Goal: Task Accomplishment & Management: Manage account settings

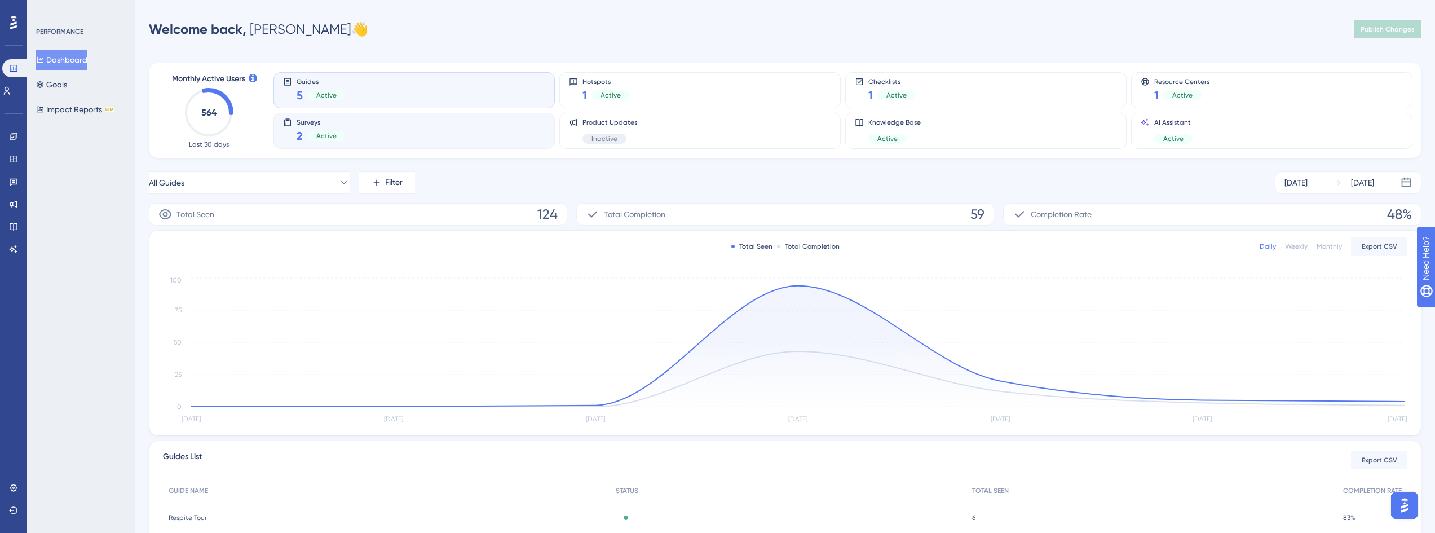
click at [362, 127] on div "Surveys 2 Active" at bounding box center [414, 131] width 262 height 26
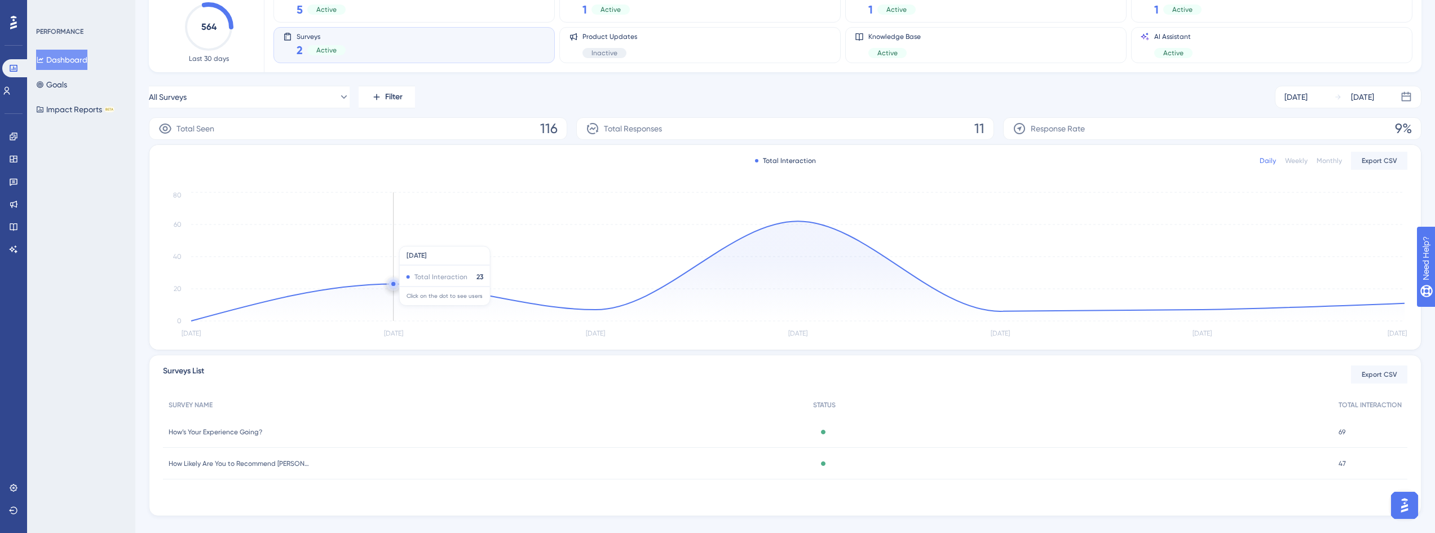
scroll to position [105, 0]
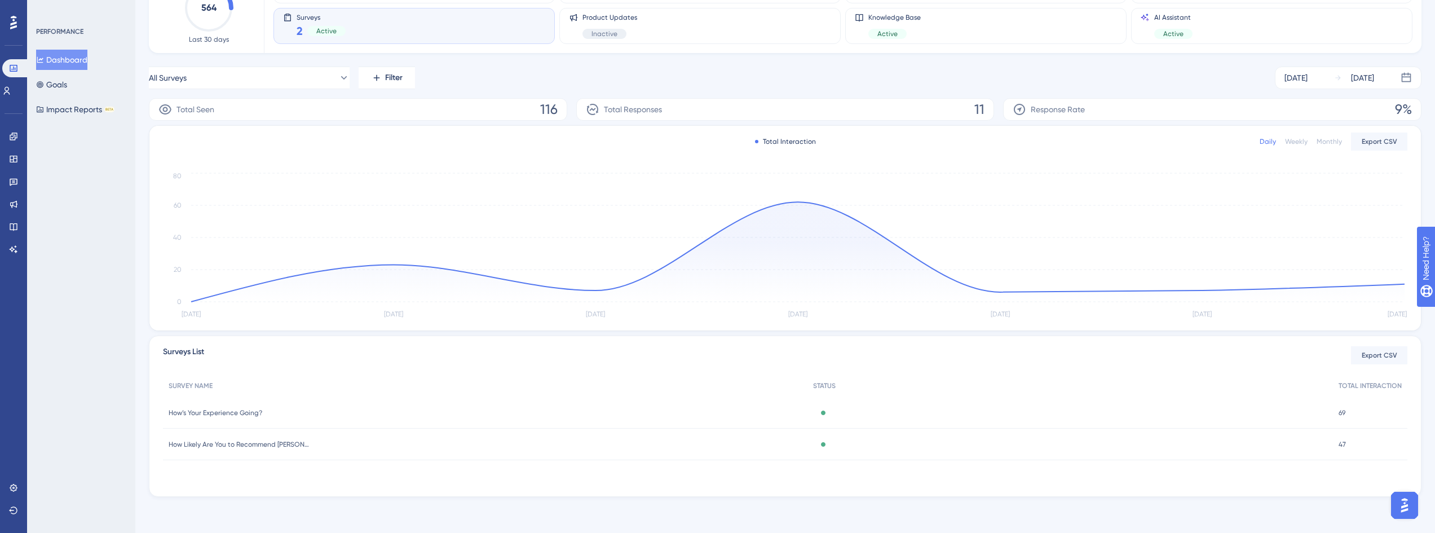
click at [245, 413] on span "How’s Your Experience Going?" at bounding box center [216, 412] width 94 height 9
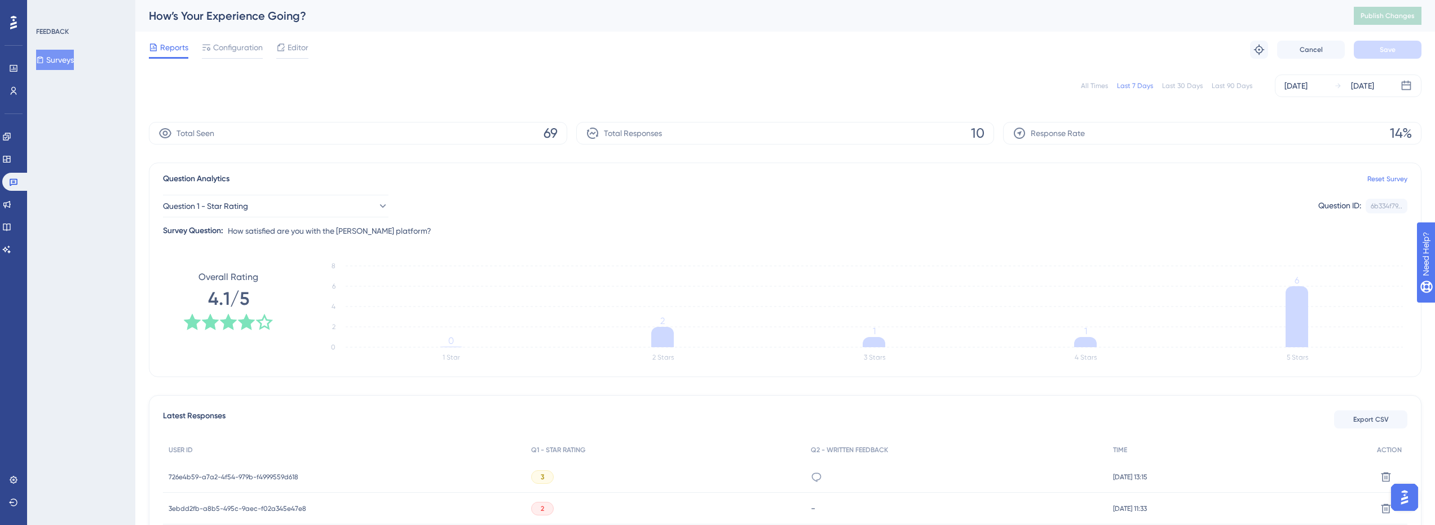
click at [65, 56] on button "Surveys" at bounding box center [55, 60] width 38 height 20
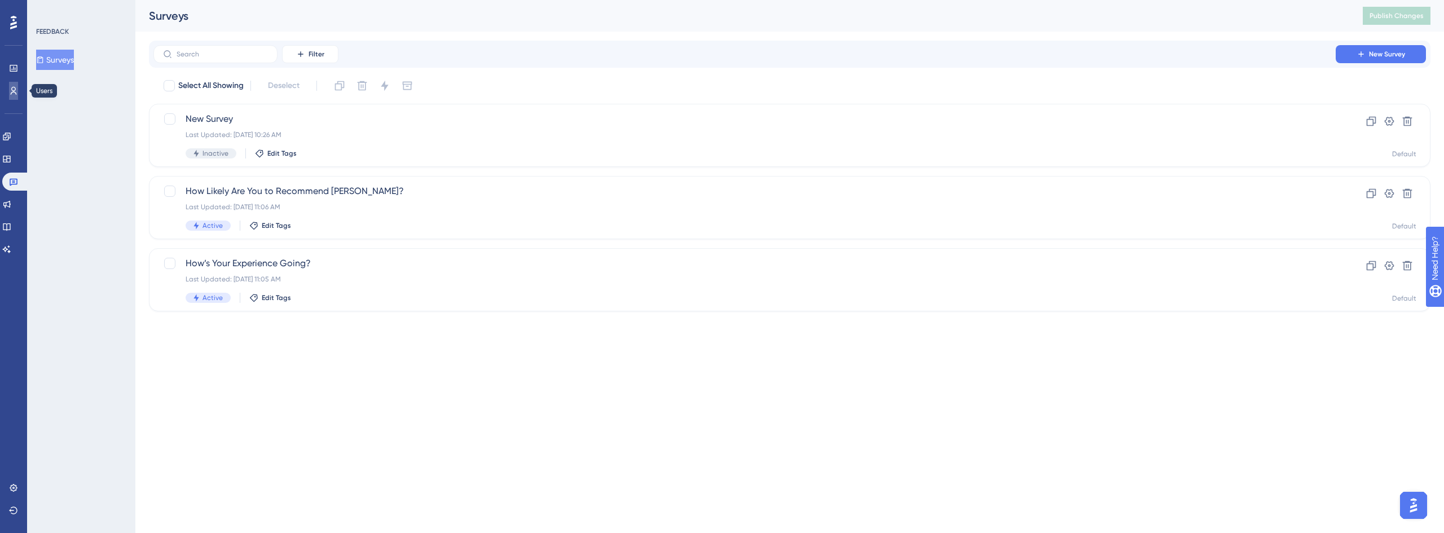
click at [13, 96] on link at bounding box center [13, 91] width 9 height 18
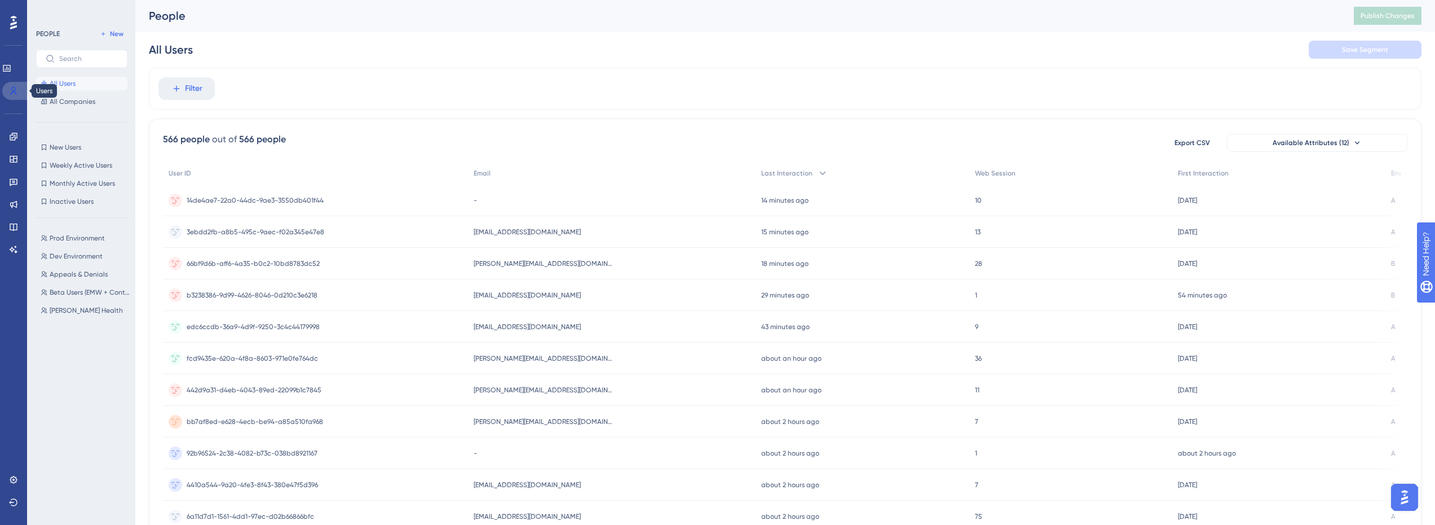
click at [10, 92] on icon at bounding box center [13, 90] width 9 height 9
click at [88, 237] on span "Prod Environment" at bounding box center [77, 238] width 55 height 9
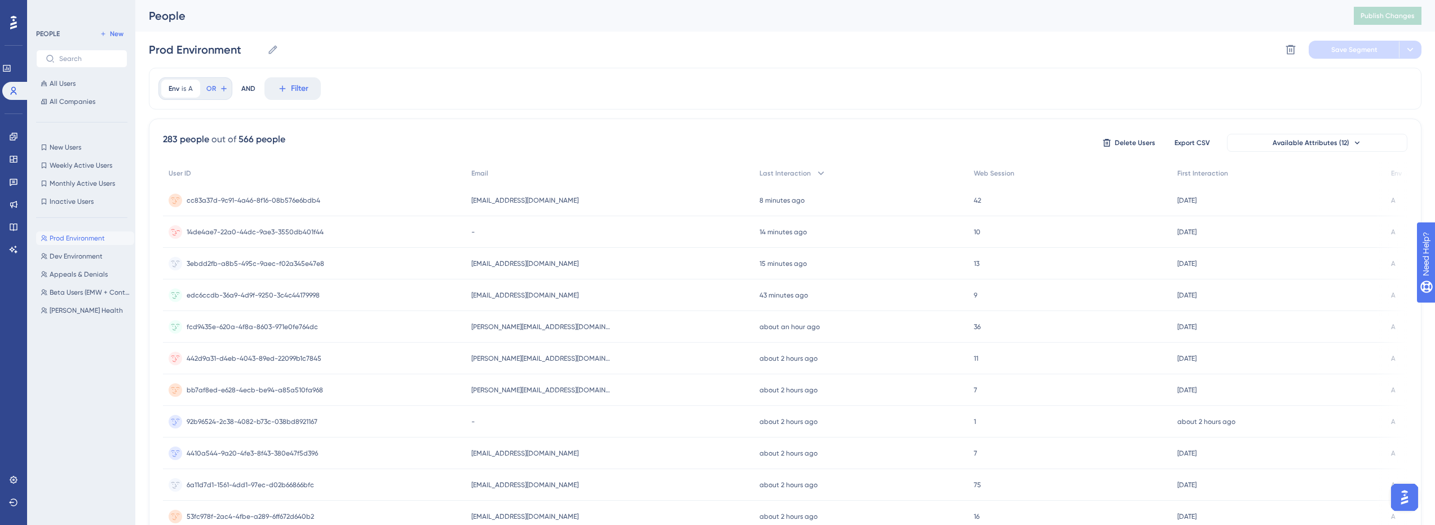
click at [299, 228] on span "14de4ae7-22a0-44dc-9ae3-3550db401f44" at bounding box center [255, 231] width 137 height 9
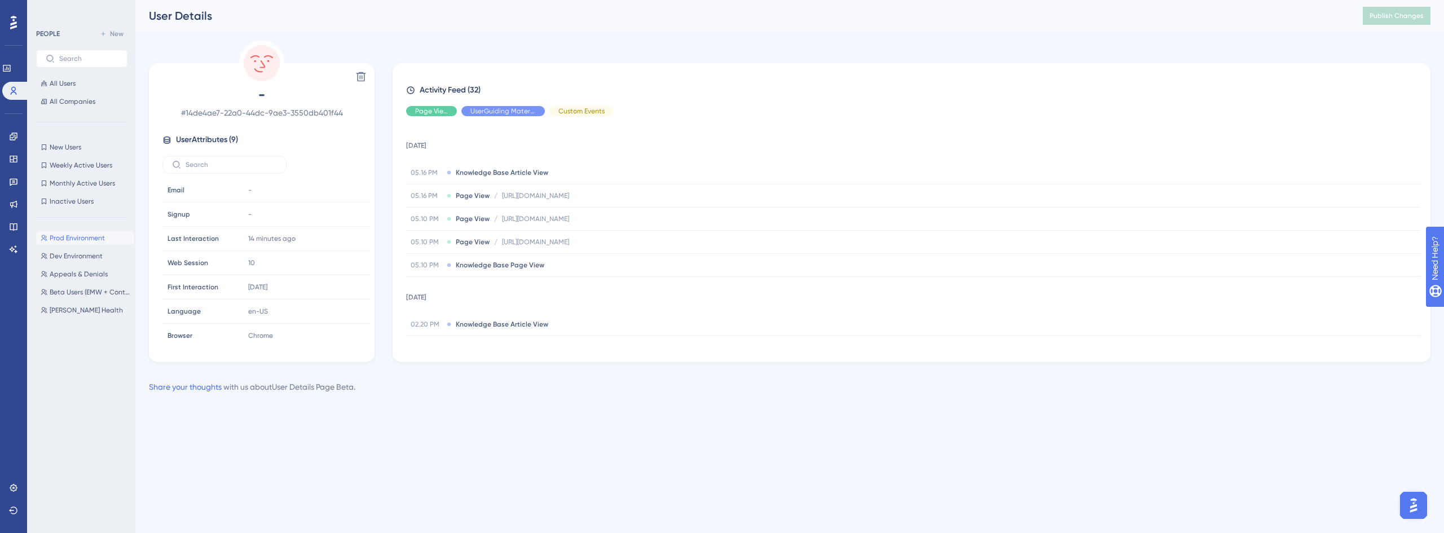
click at [78, 238] on span "Prod Environment" at bounding box center [77, 238] width 55 height 9
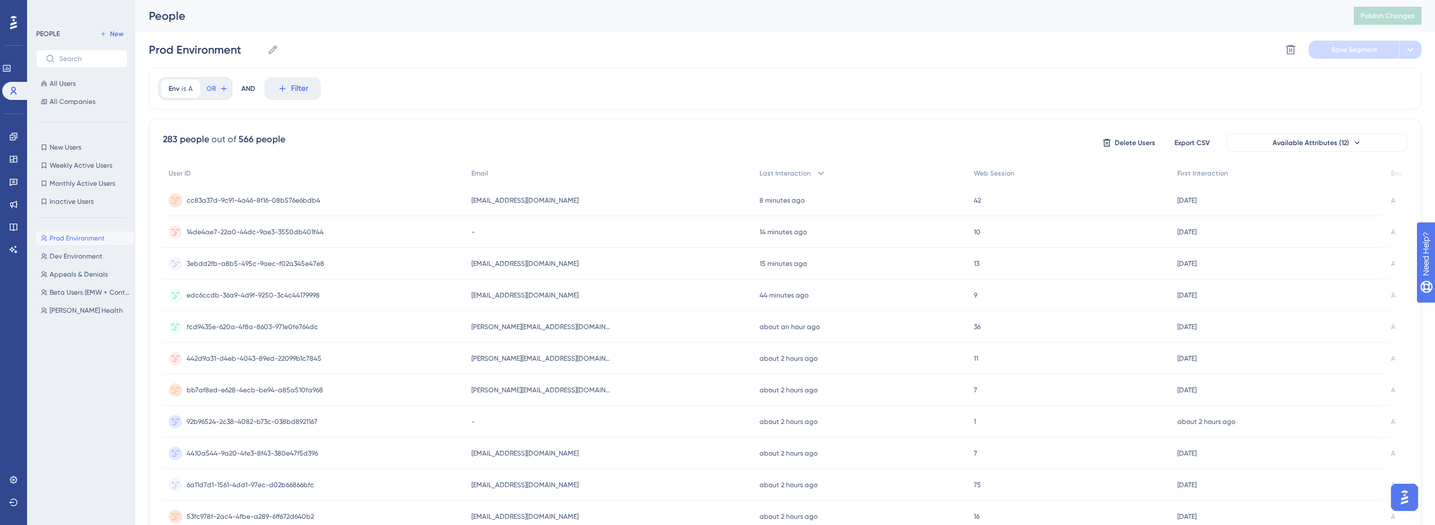
click at [241, 261] on span "3ebdd2fb-a8b5-495c-9aec-f02a345e47e8" at bounding box center [256, 263] width 138 height 9
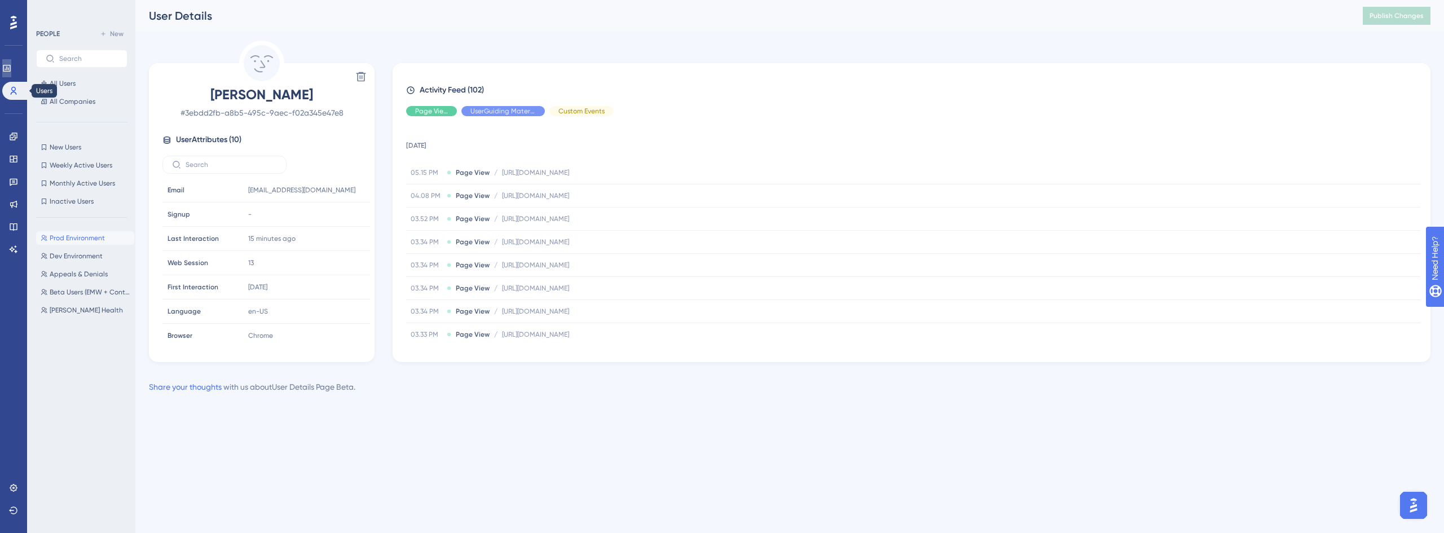
click at [10, 64] on icon at bounding box center [6, 68] width 9 height 9
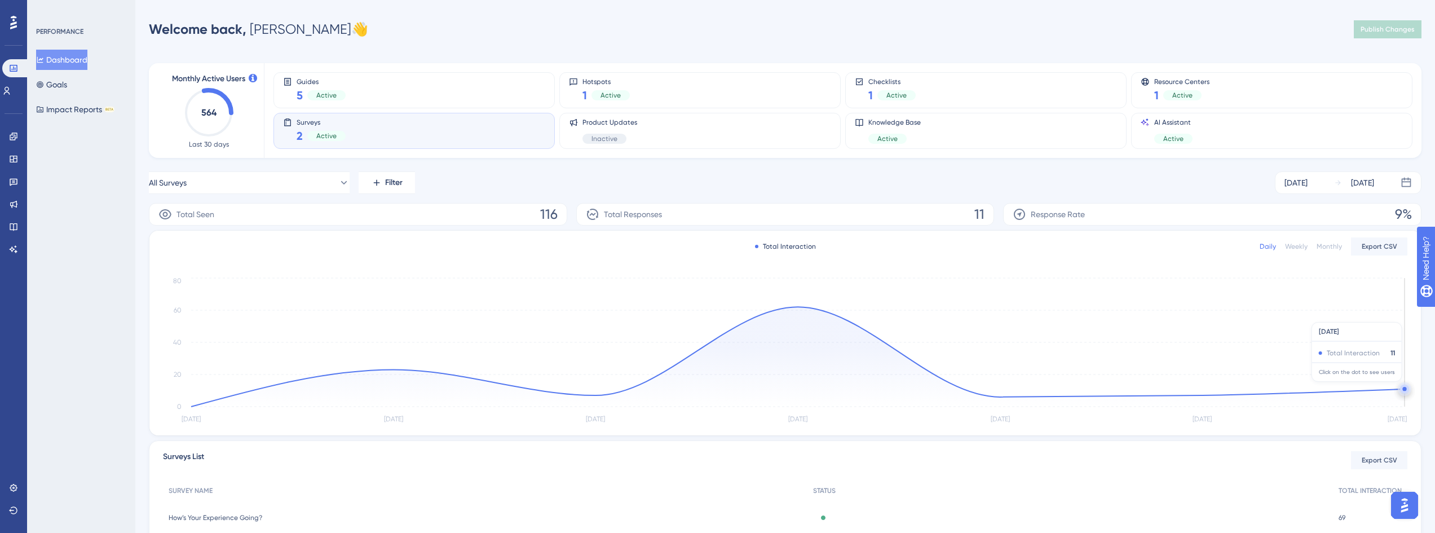
click at [1404, 387] on circle at bounding box center [1405, 389] width 4 height 4
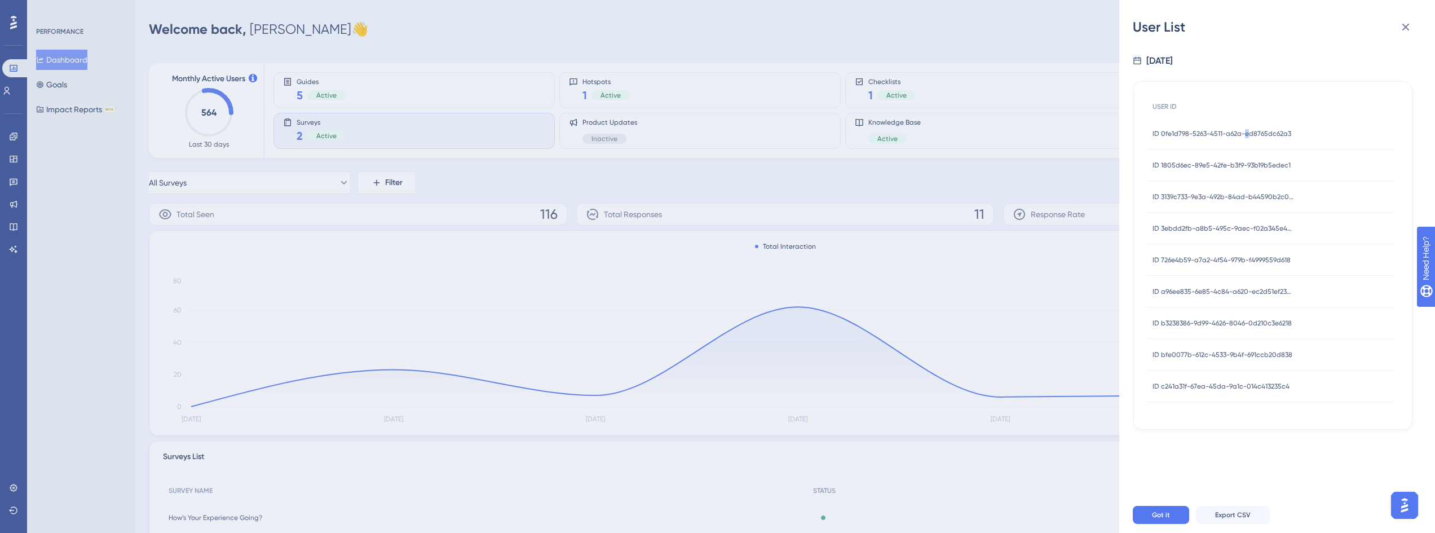
click at [1246, 127] on div "ID 0fe1d798-5263-4511-a62a-ed8765dc62a3 ID 0fe1d798-5263-4511-a62a-ed8765dc62a3" at bounding box center [1222, 134] width 139 height 32
click at [1230, 134] on span "ID 0fe1d798-5263-4511-a62a-ed8765dc62a3" at bounding box center [1222, 133] width 139 height 9
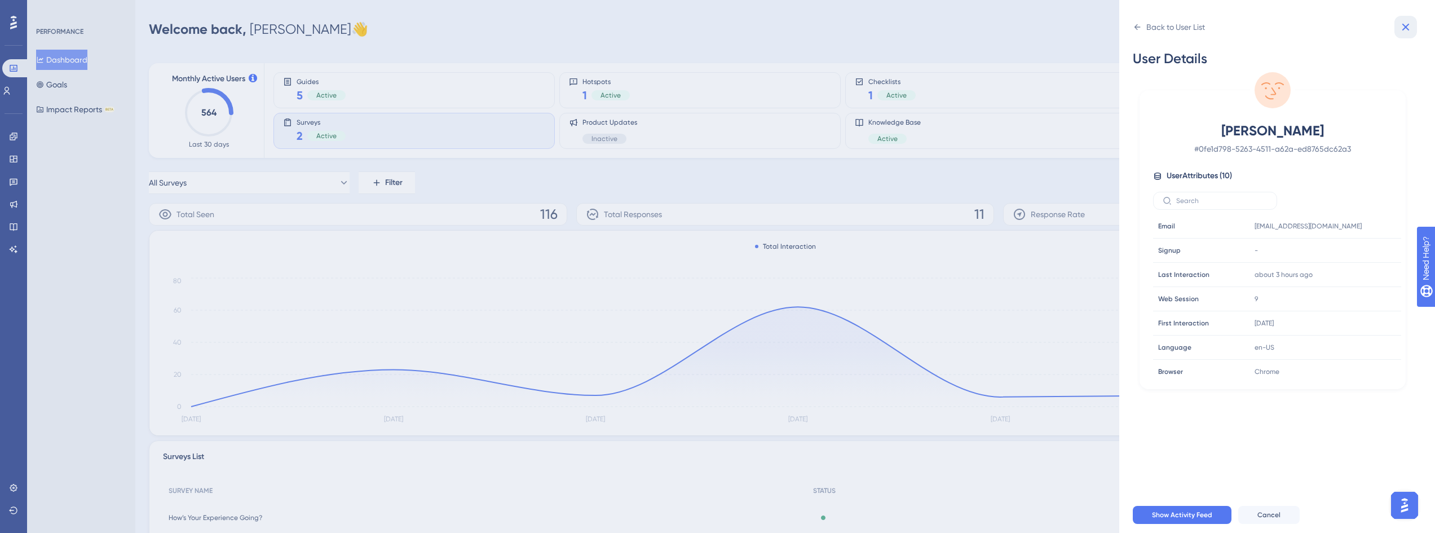
click at [1409, 25] on icon at bounding box center [1406, 27] width 14 height 14
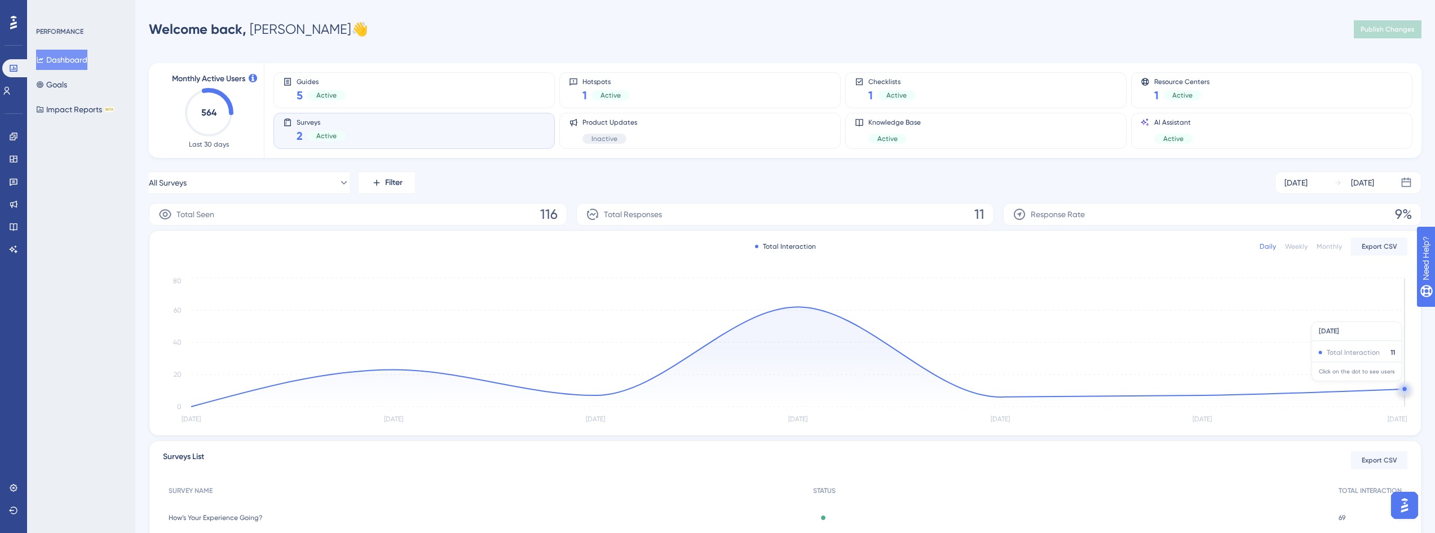
click at [1404, 387] on circle at bounding box center [1404, 389] width 9 height 9
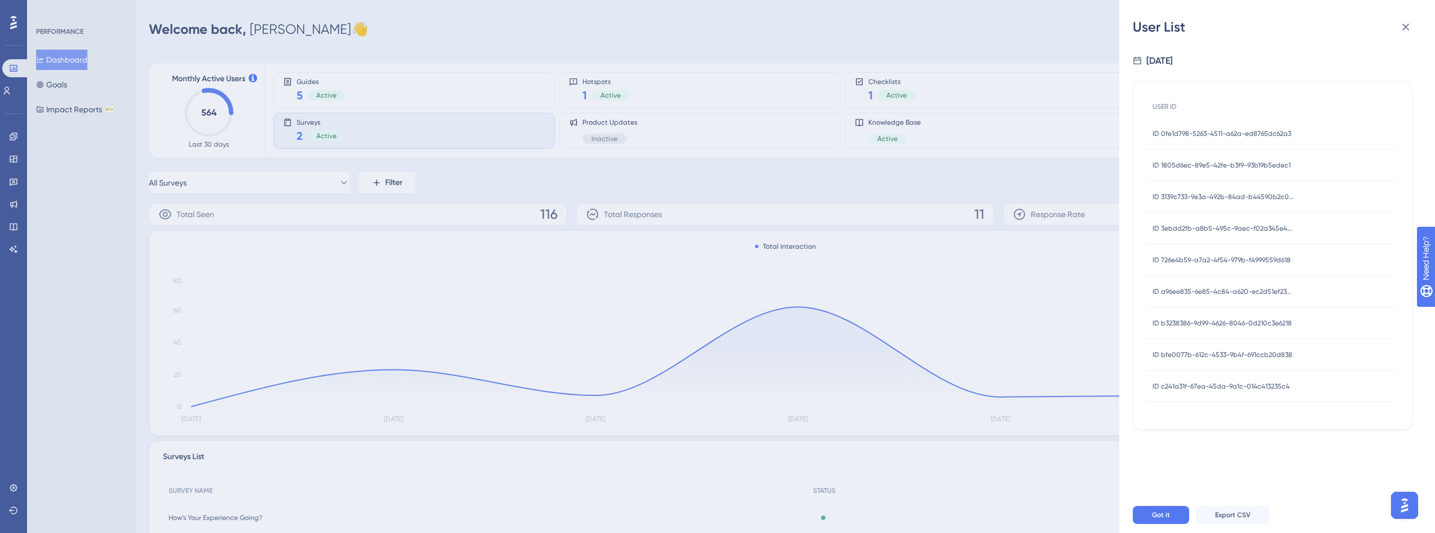
click at [1214, 161] on span "ID 1805d6ec-89e5-42fe-b3f9-93b19b5edec1" at bounding box center [1222, 165] width 138 height 9
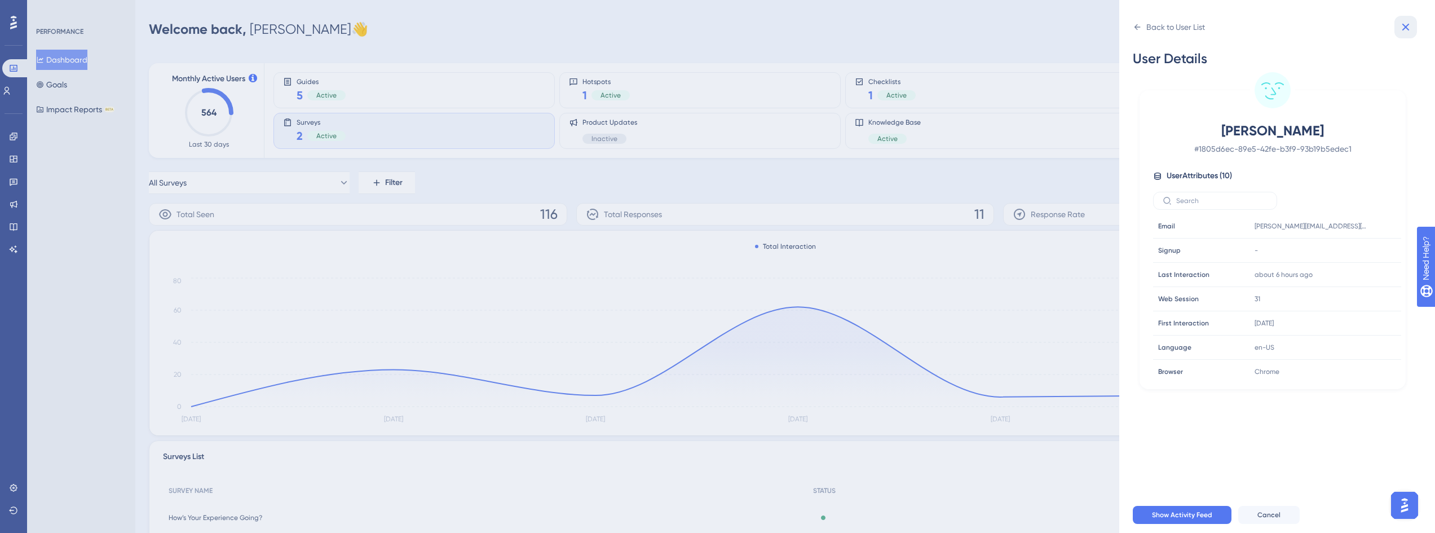
click at [1406, 32] on icon at bounding box center [1406, 27] width 14 height 14
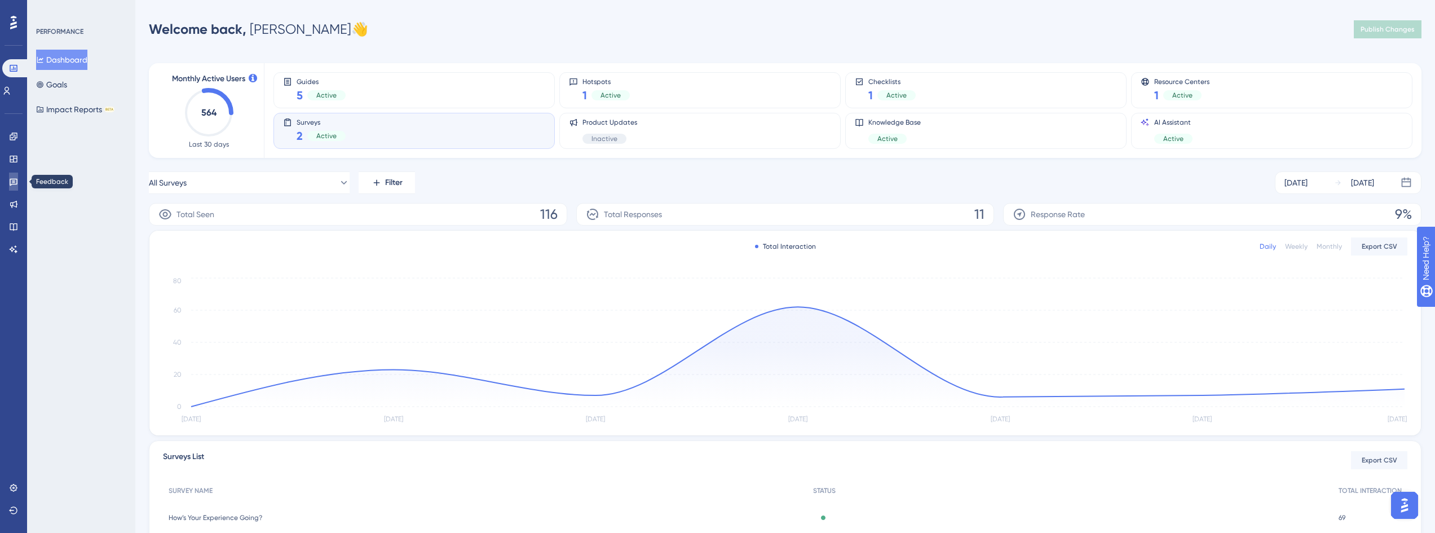
click at [15, 180] on icon at bounding box center [13, 181] width 9 height 9
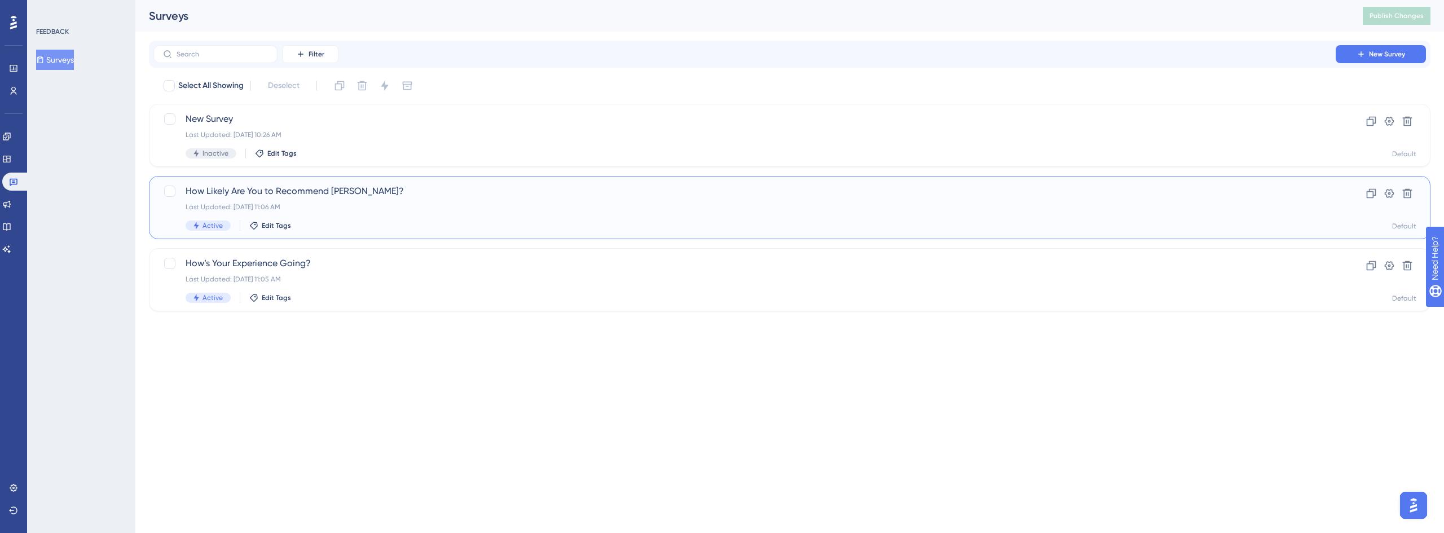
click at [295, 195] on span "How Likely Are You to Recommend [PERSON_NAME]?" at bounding box center [745, 191] width 1118 height 14
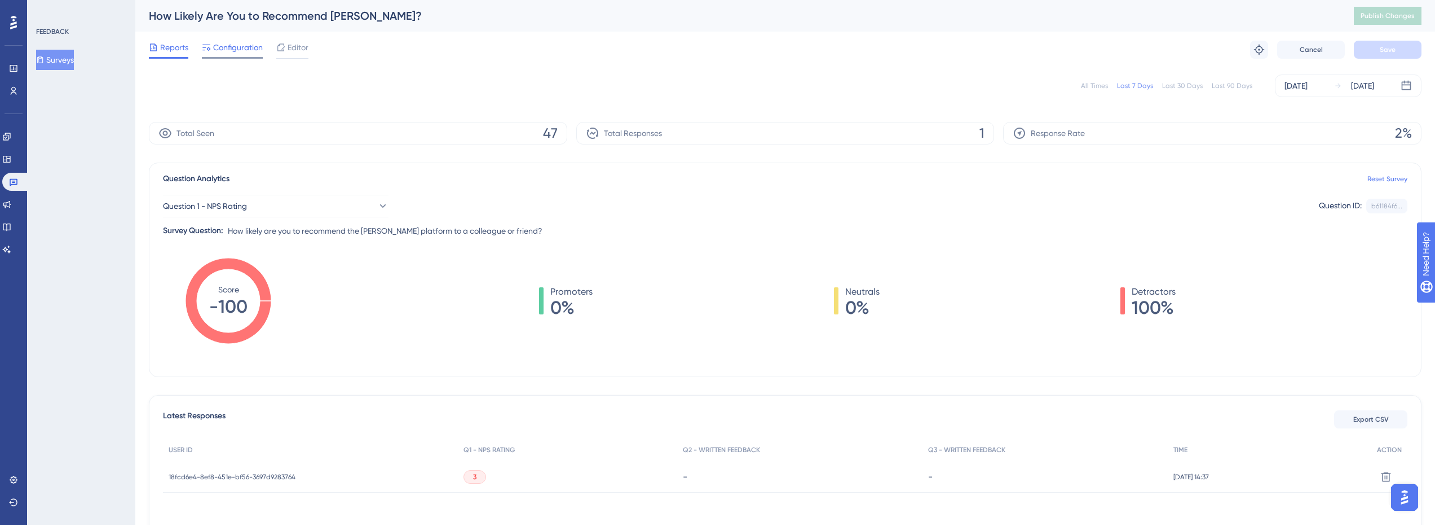
click at [249, 51] on span "Configuration" at bounding box center [238, 48] width 50 height 14
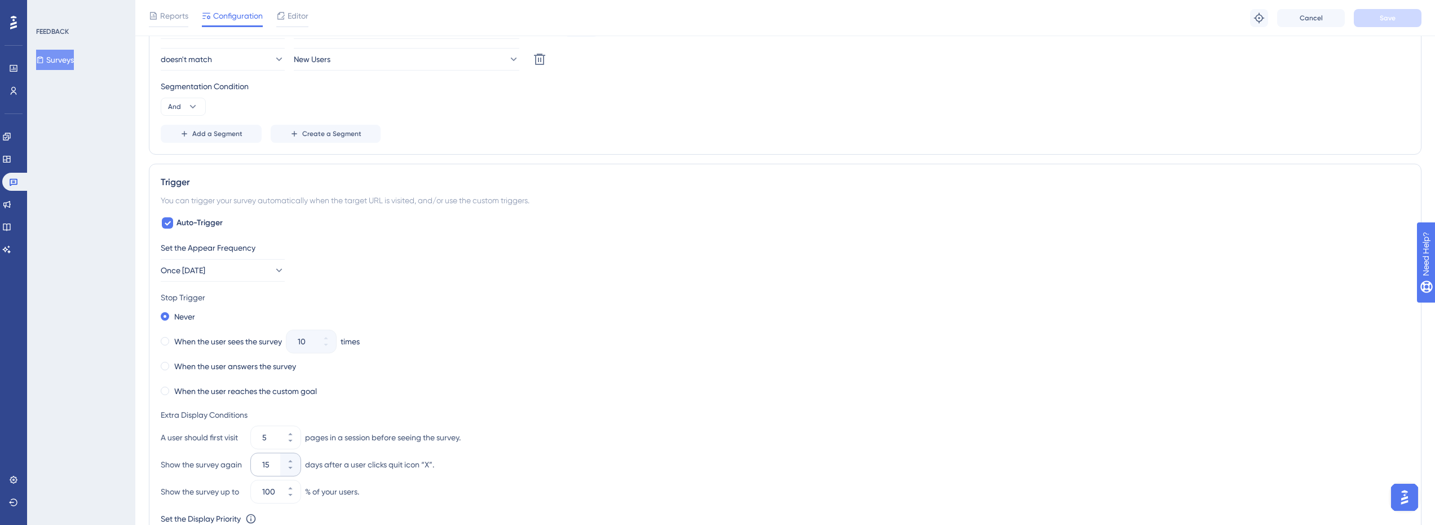
scroll to position [508, 0]
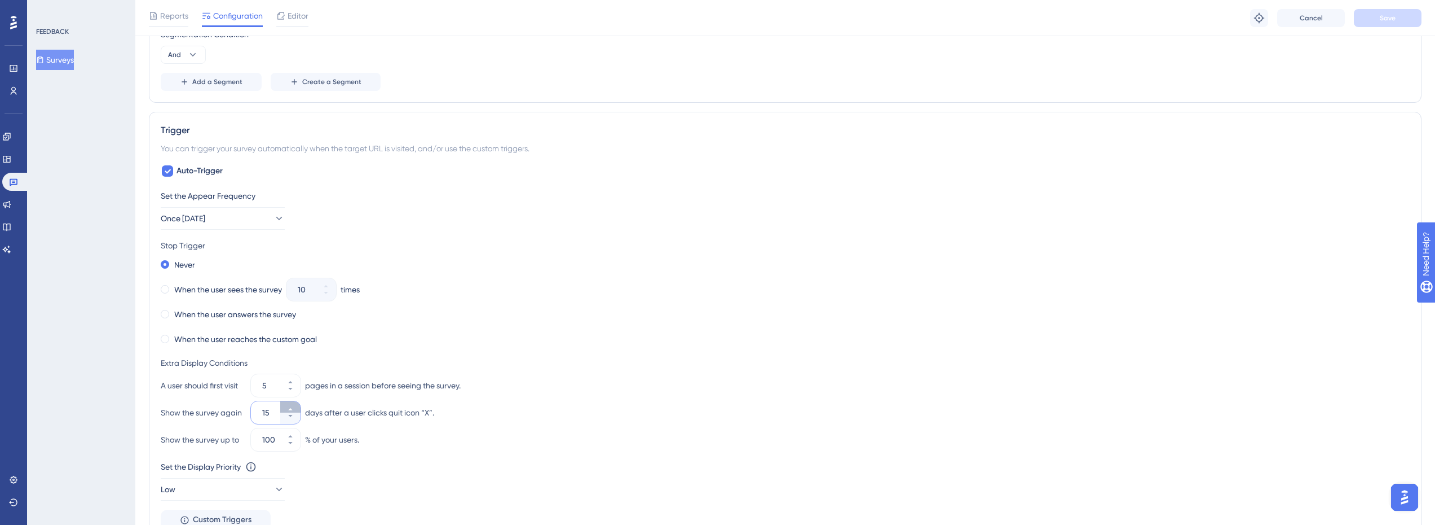
click at [292, 409] on icon at bounding box center [290, 409] width 4 height 2
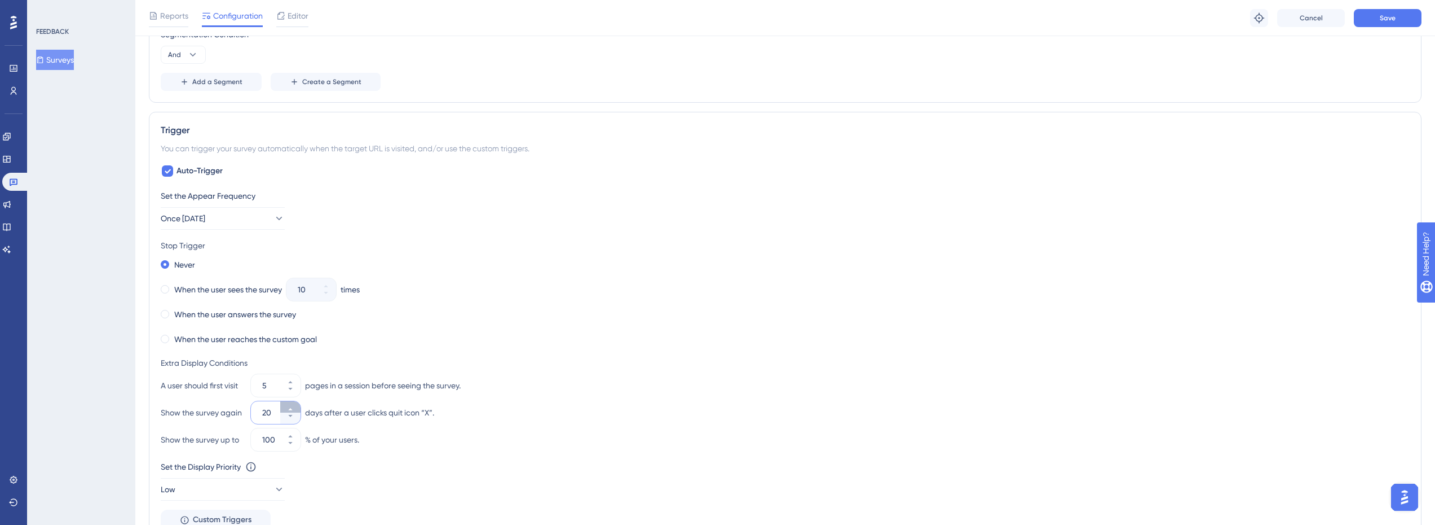
click at [292, 409] on icon at bounding box center [290, 409] width 4 height 2
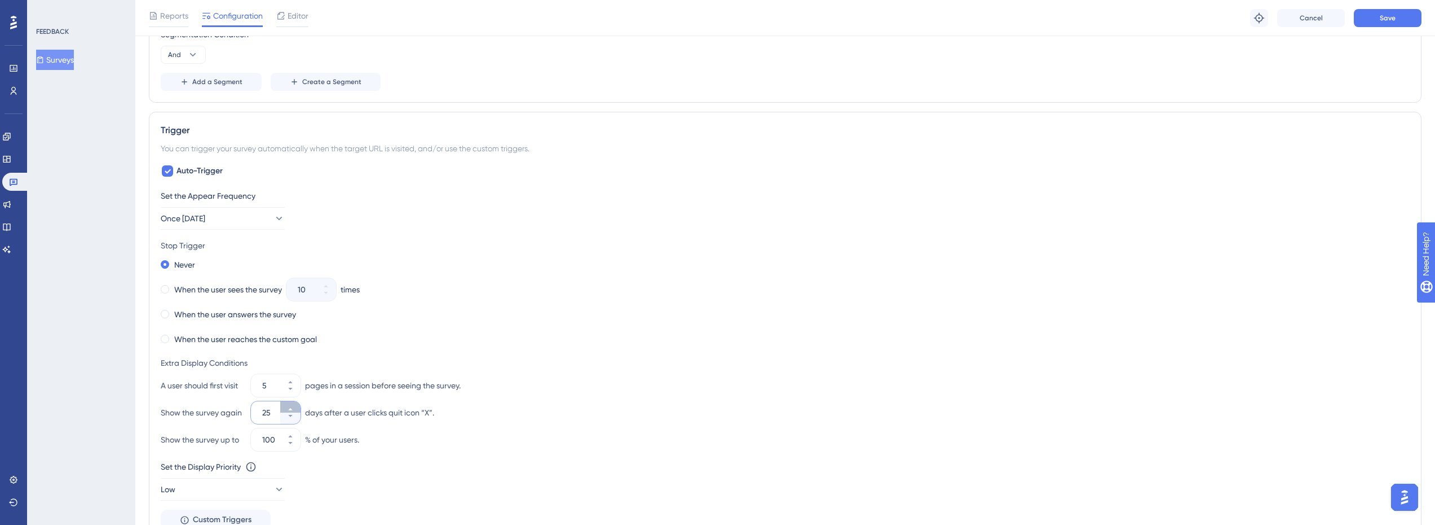
click at [292, 409] on icon at bounding box center [290, 409] width 4 height 2
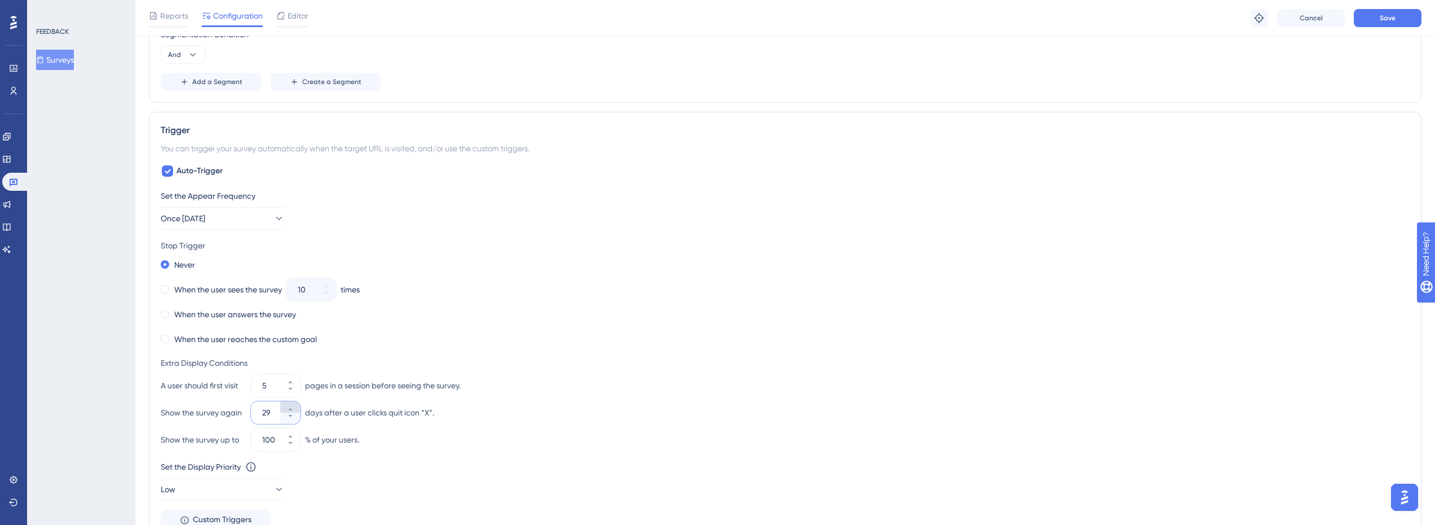
type input "30"
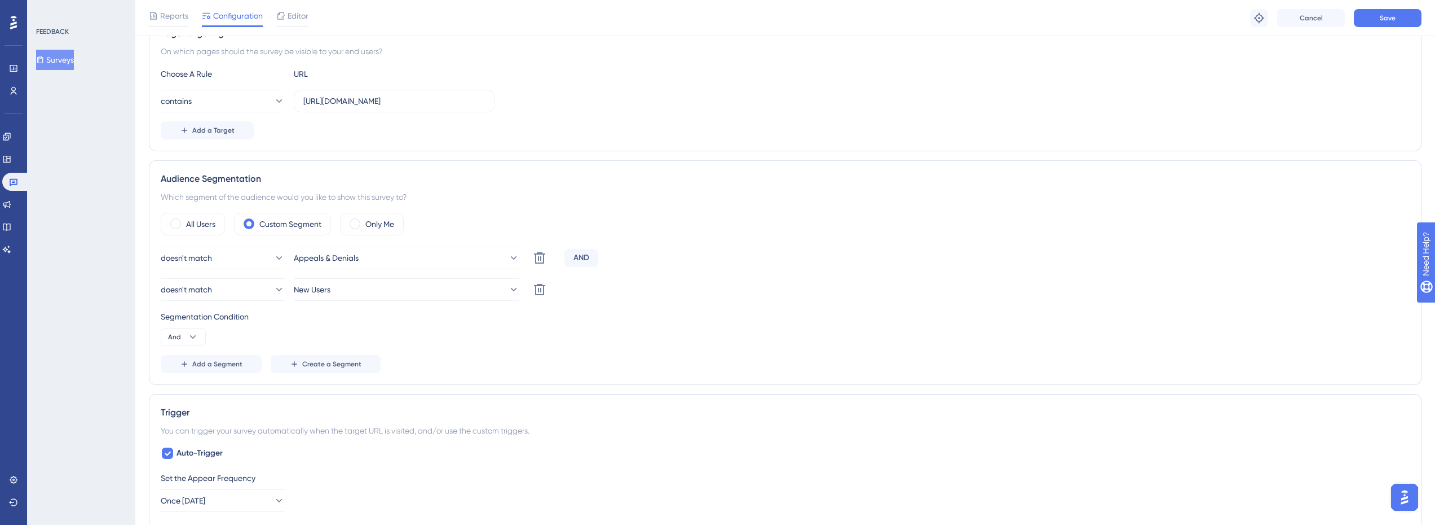
scroll to position [0, 0]
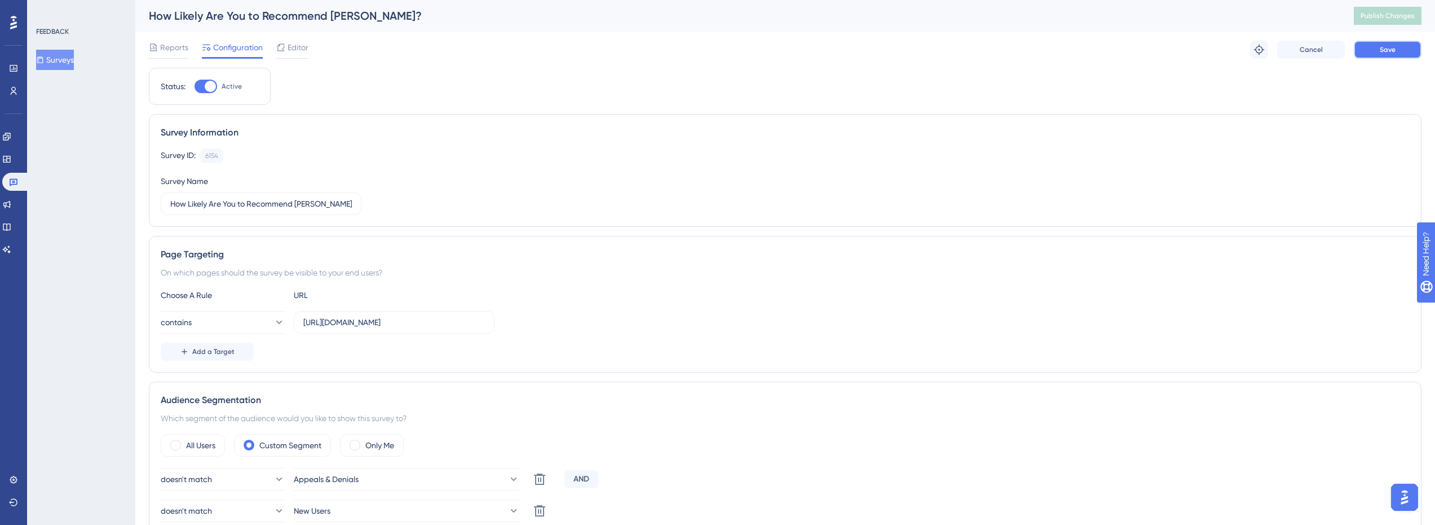
click at [1376, 49] on button "Save" at bounding box center [1388, 50] width 68 height 18
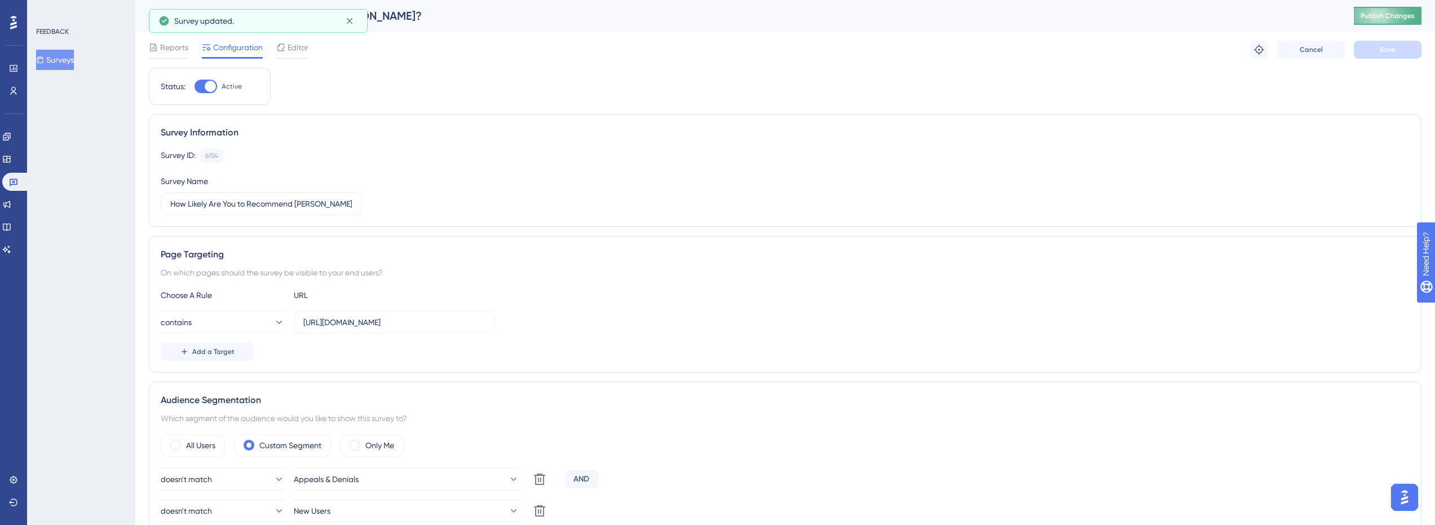
click at [1385, 15] on span "Publish Changes" at bounding box center [1388, 15] width 54 height 9
click at [9, 65] on link at bounding box center [13, 68] width 9 height 18
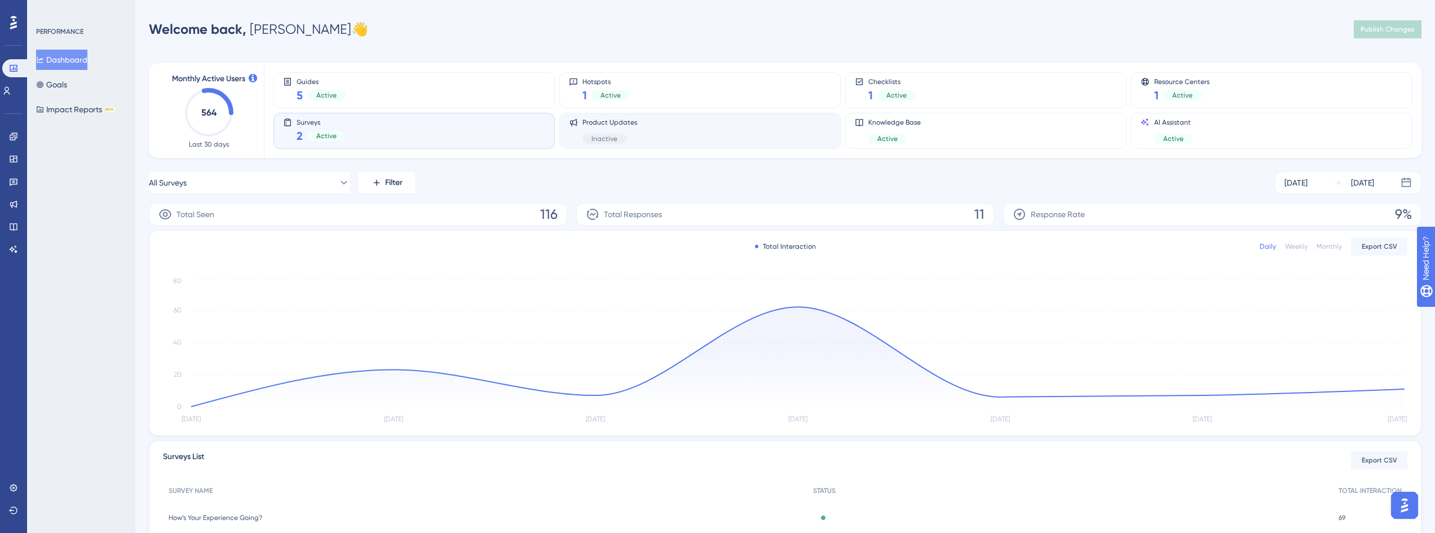
click at [659, 124] on div "Product Updates Inactive" at bounding box center [700, 131] width 262 height 26
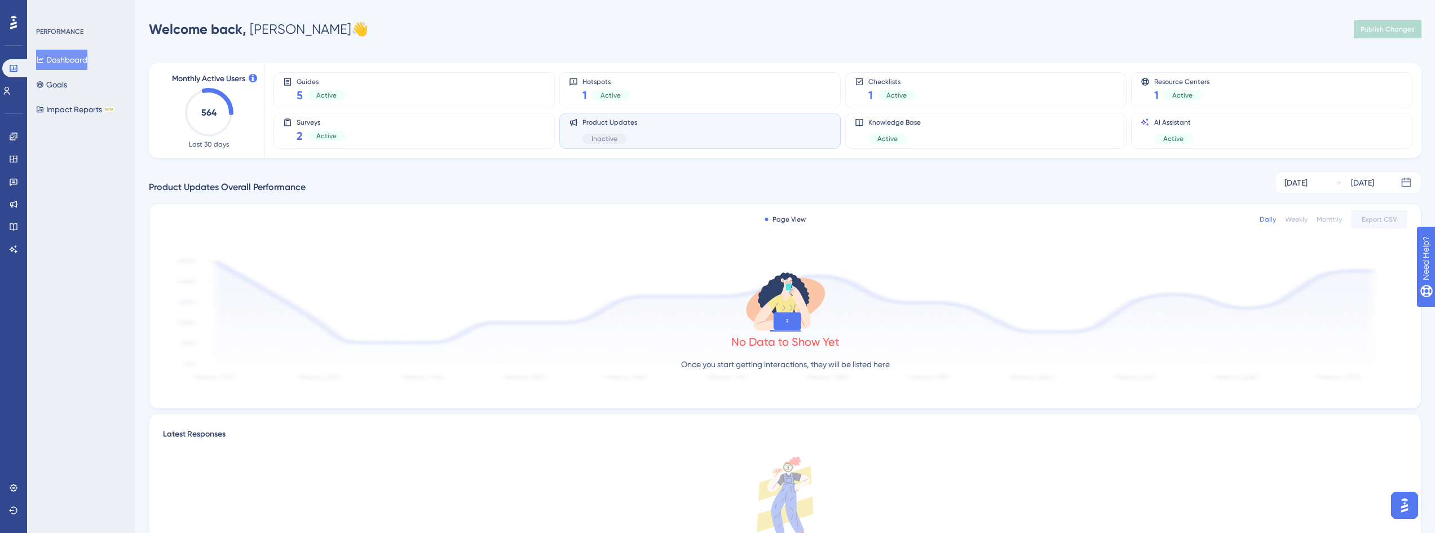
click at [364, 158] on div "Monthly Active Users 564 Last 30 days Guides 5 Active Hotspots 1 Active Checkli…" at bounding box center [785, 318] width 1273 height 536
click at [376, 132] on div "Surveys 2 Active" at bounding box center [414, 131] width 262 height 26
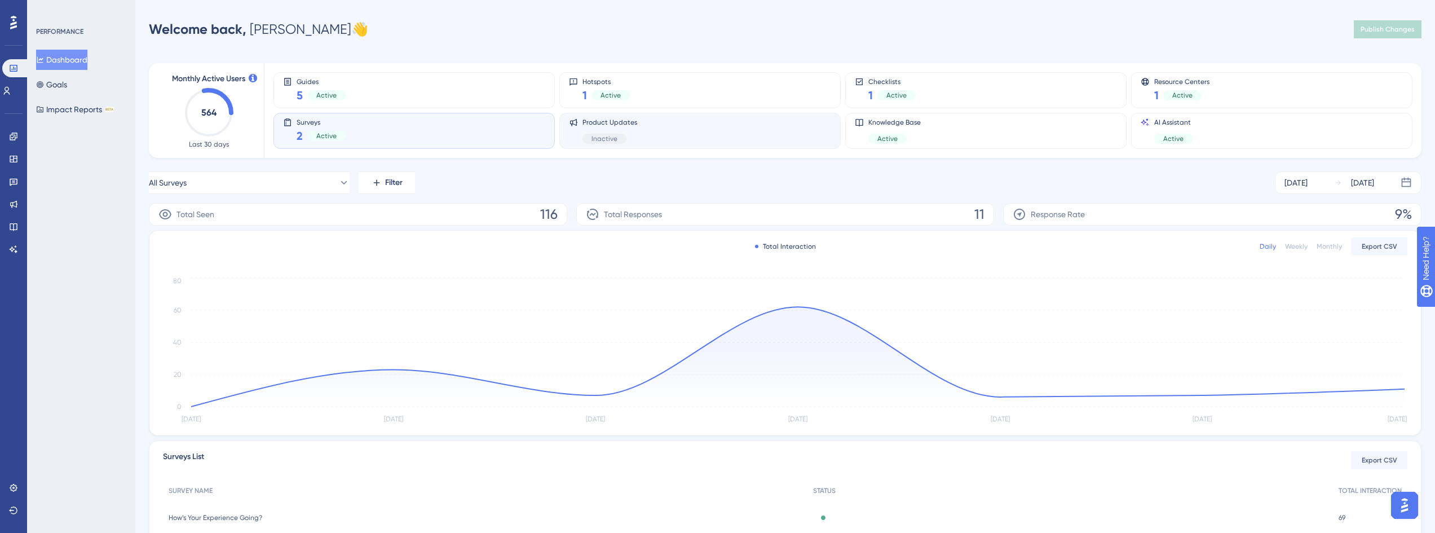
click at [675, 122] on div "Product Updates Inactive" at bounding box center [700, 131] width 262 height 26
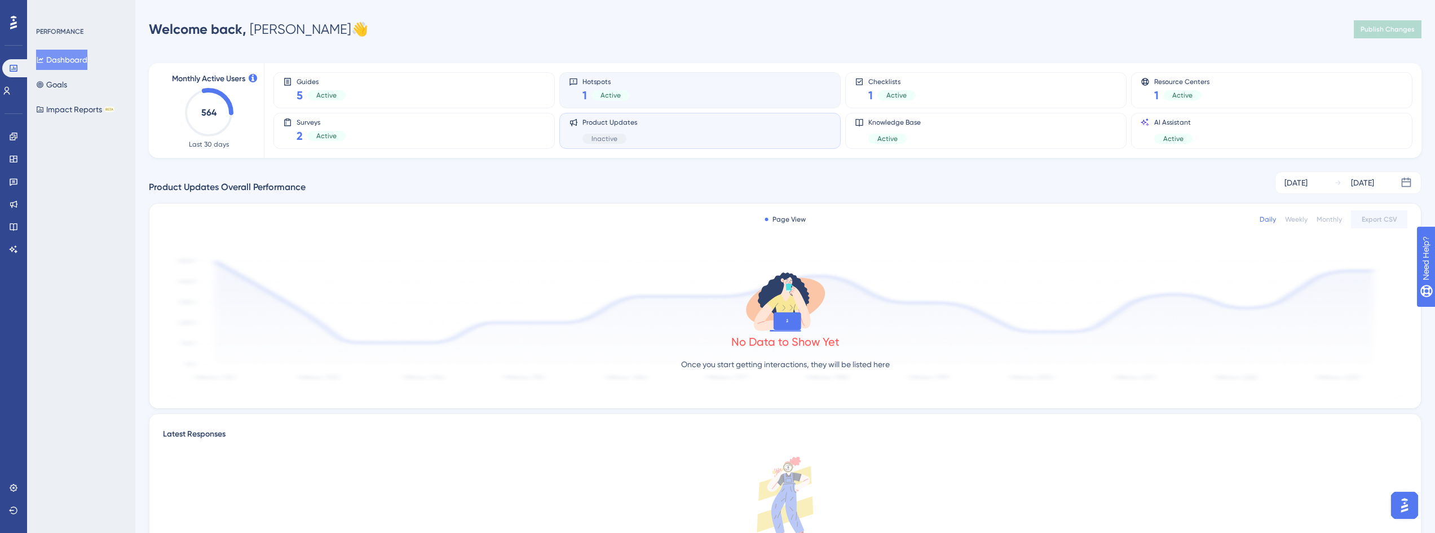
click at [696, 76] on div "Hotspots 1 Active" at bounding box center [700, 90] width 281 height 36
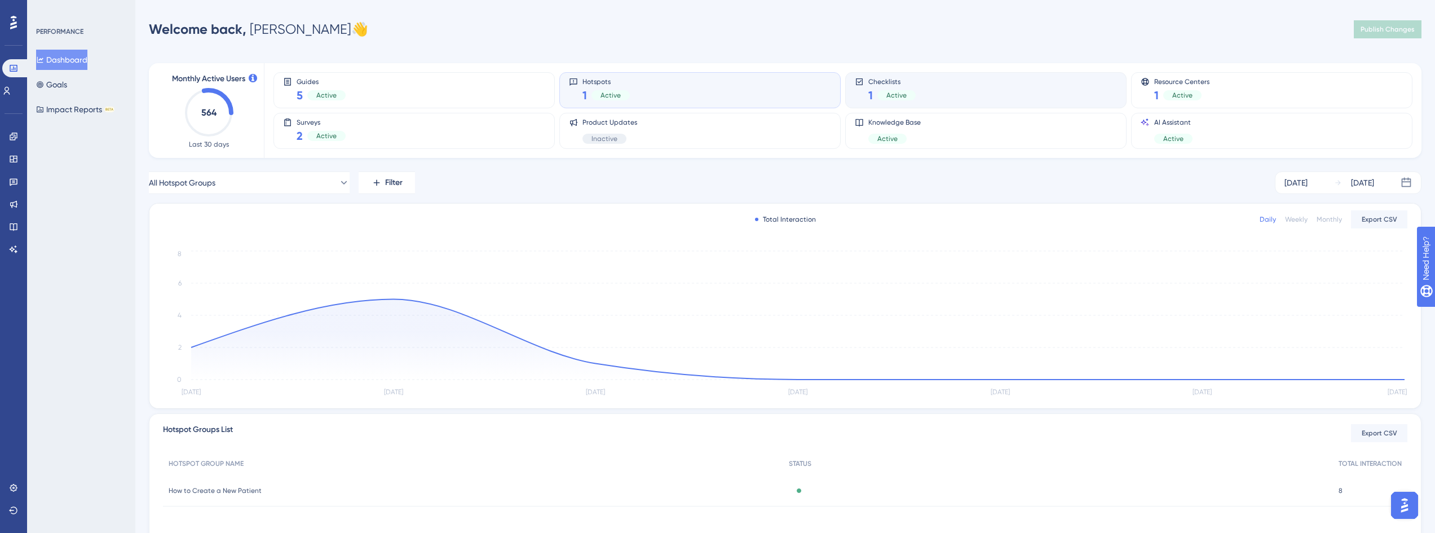
click at [994, 96] on div "Checklists 1 Active" at bounding box center [986, 90] width 262 height 26
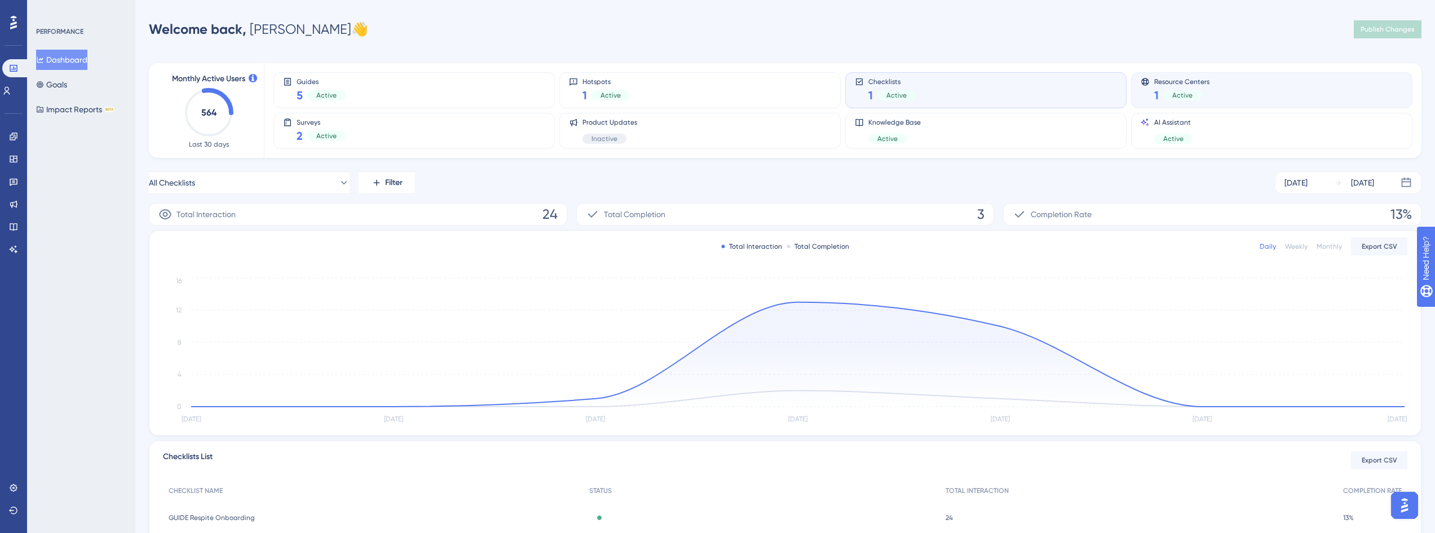
click at [1244, 102] on div "Resource Centers 1 Active" at bounding box center [1272, 90] width 262 height 26
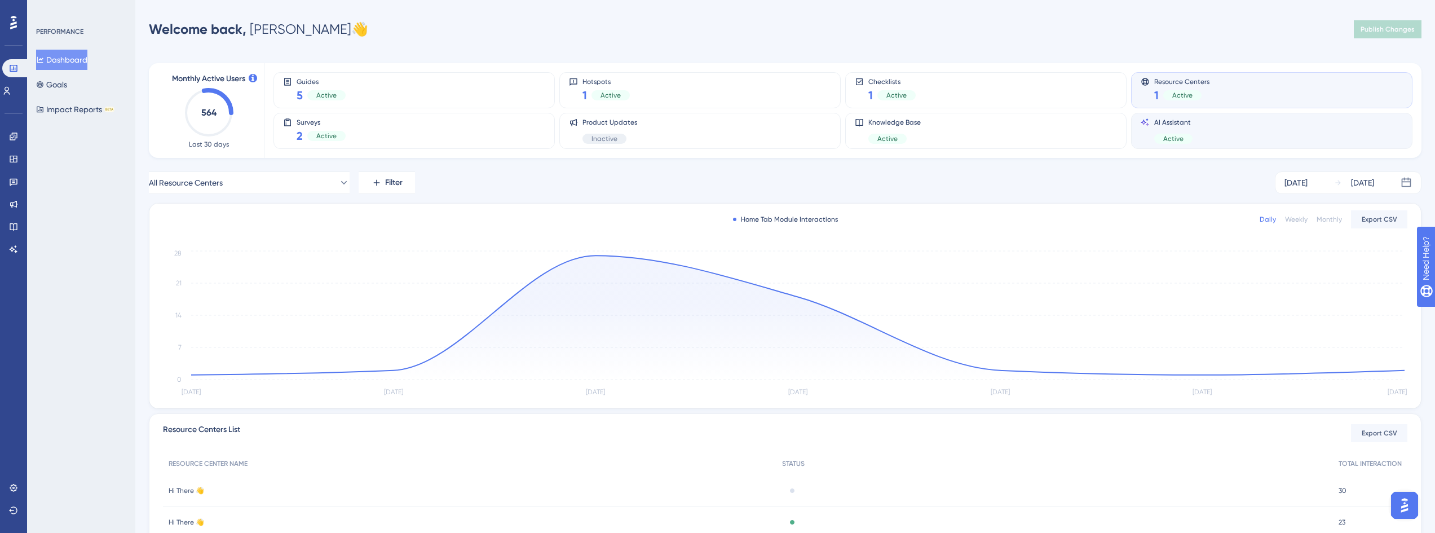
click at [1217, 121] on div "AI Assistant Active" at bounding box center [1272, 131] width 262 height 26
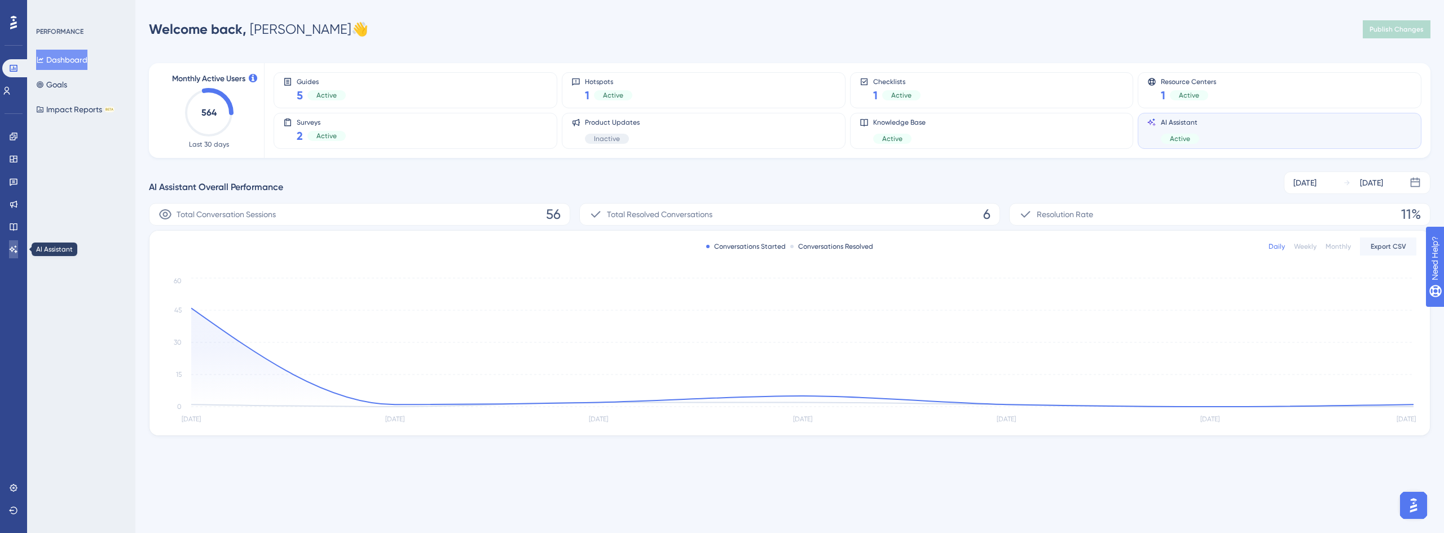
click at [9, 248] on icon at bounding box center [13, 249] width 9 height 9
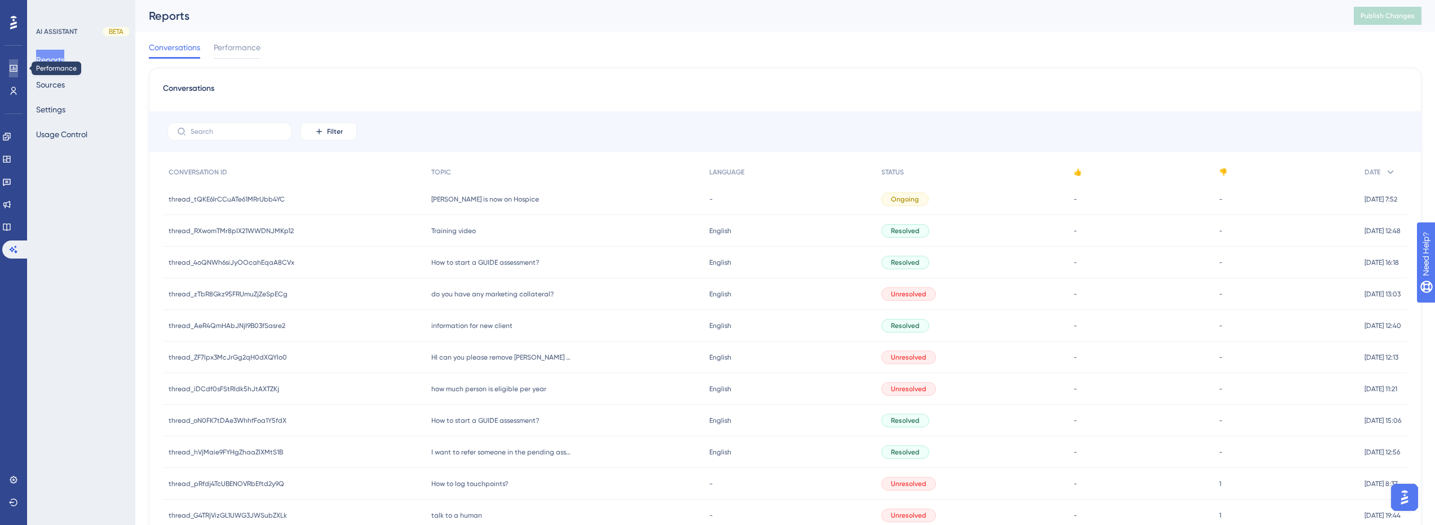
click at [9, 76] on link at bounding box center [13, 68] width 9 height 18
